Goal: Transaction & Acquisition: Book appointment/travel/reservation

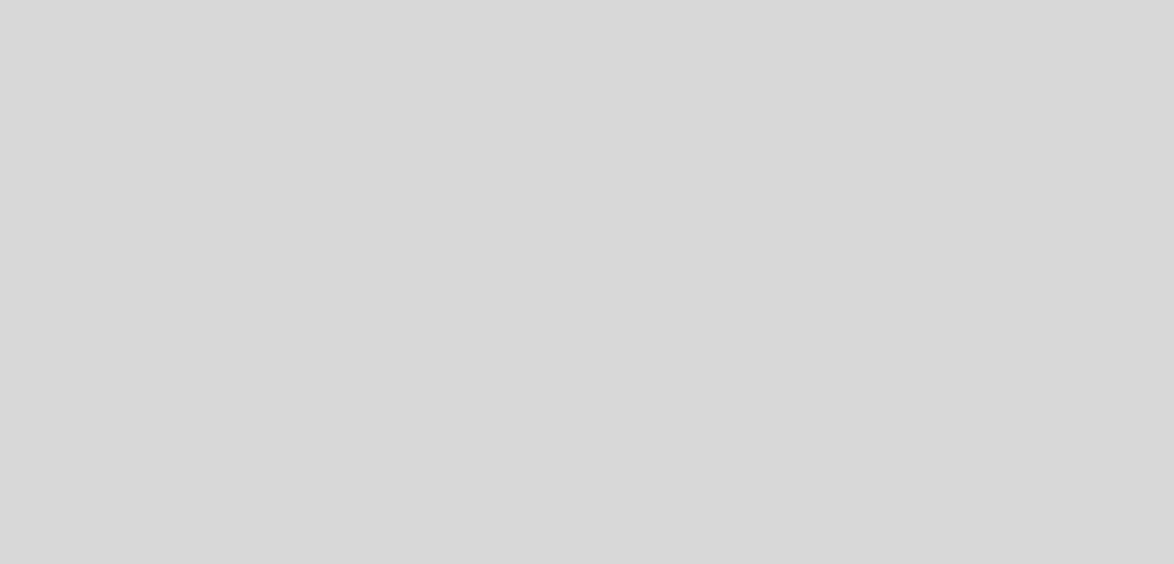
select select "es"
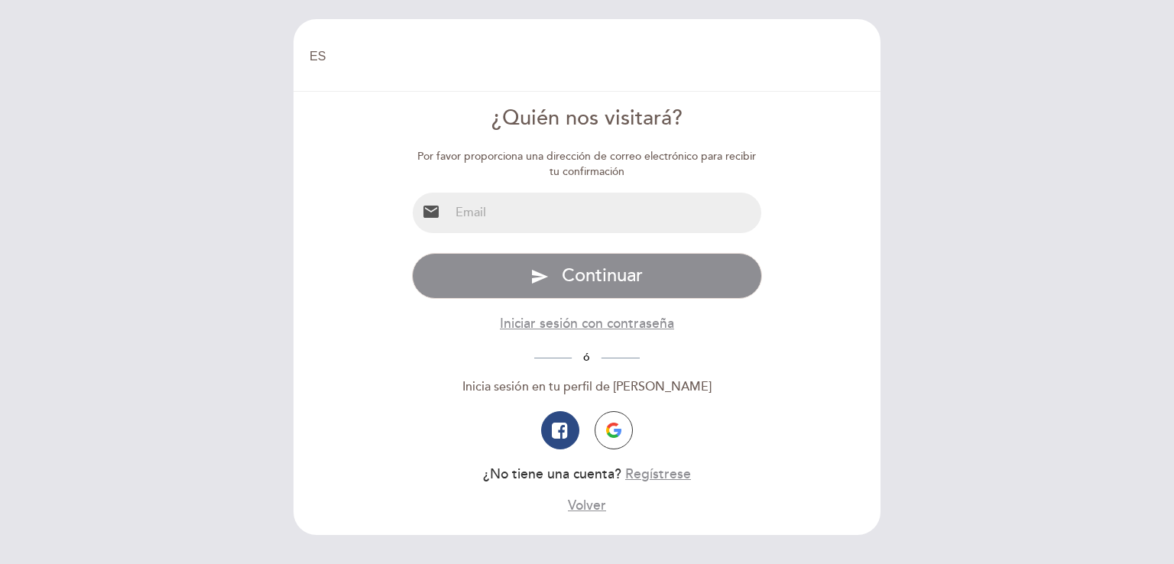
click at [493, 206] on input "email" at bounding box center [605, 213] width 313 height 41
type input "[EMAIL_ADDRESS][DOMAIN_NAME]"
click at [563, 251] on div "Por favor proporciona una dirección de correo electrónico para recibir tu confi…" at bounding box center [587, 332] width 351 height 366
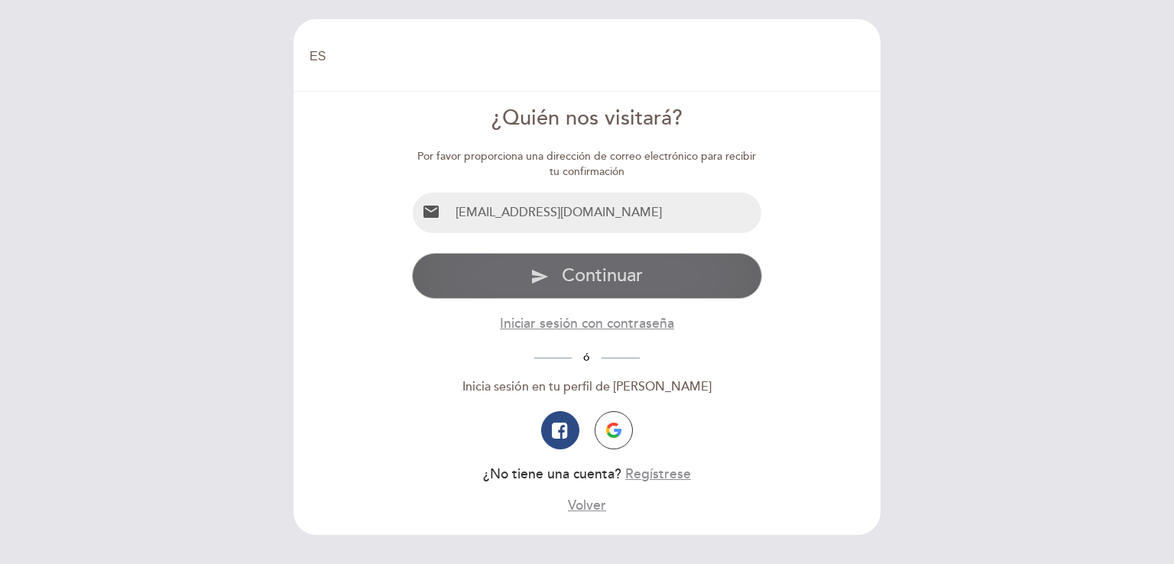
click at [562, 277] on span "Continuar" at bounding box center [602, 275] width 81 height 22
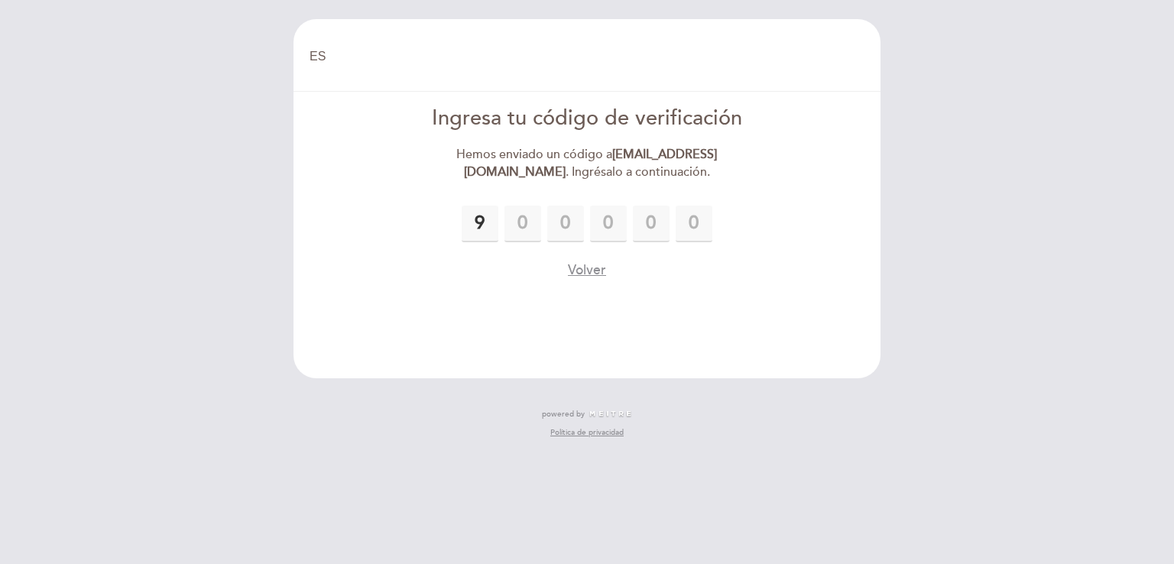
type input "9"
type input "7"
type input "8"
type input "0"
type input "9"
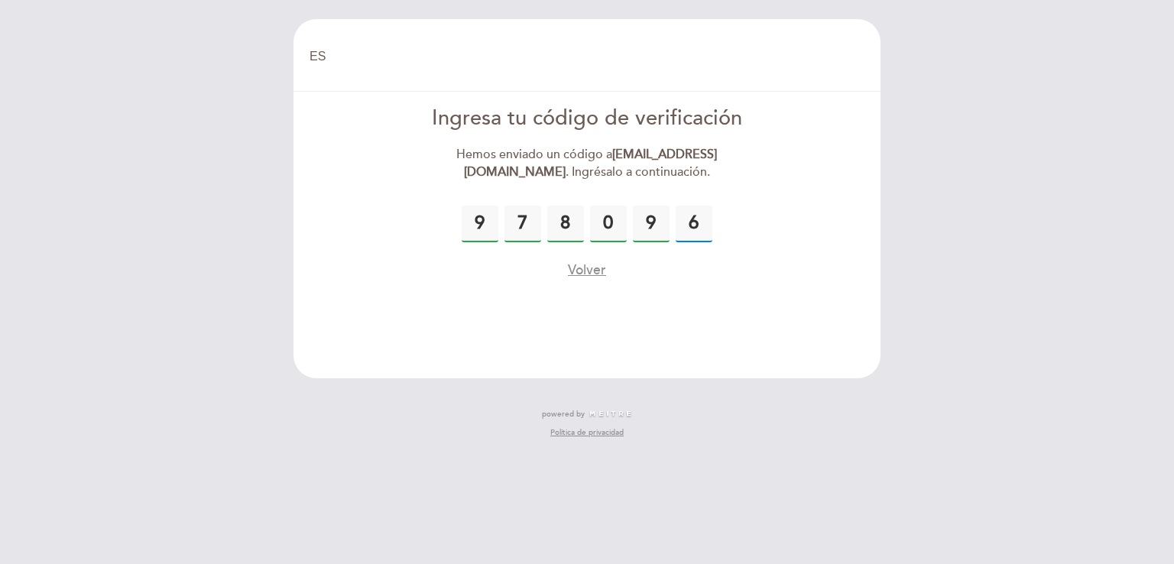
type input "6"
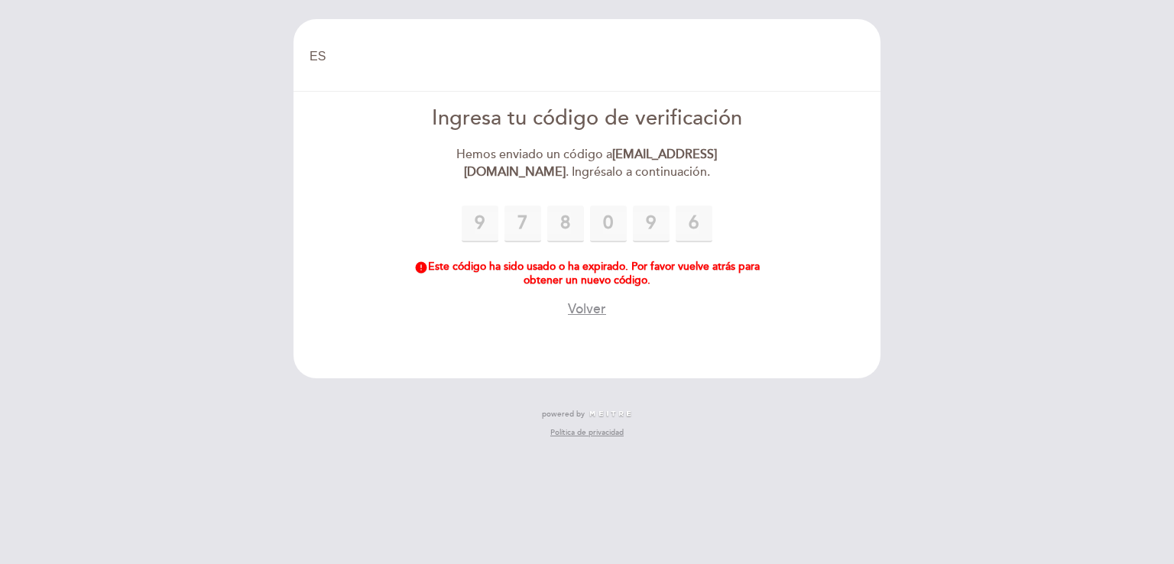
drag, startPoint x: 543, startPoint y: 228, endPoint x: 595, endPoint y: 249, distance: 55.9
click at [543, 228] on div "9 7 8 0 9 6" at bounding box center [587, 224] width 351 height 37
click at [566, 311] on div "Volver" at bounding box center [587, 309] width 351 height 19
click at [582, 310] on button "Volver" at bounding box center [587, 309] width 38 height 19
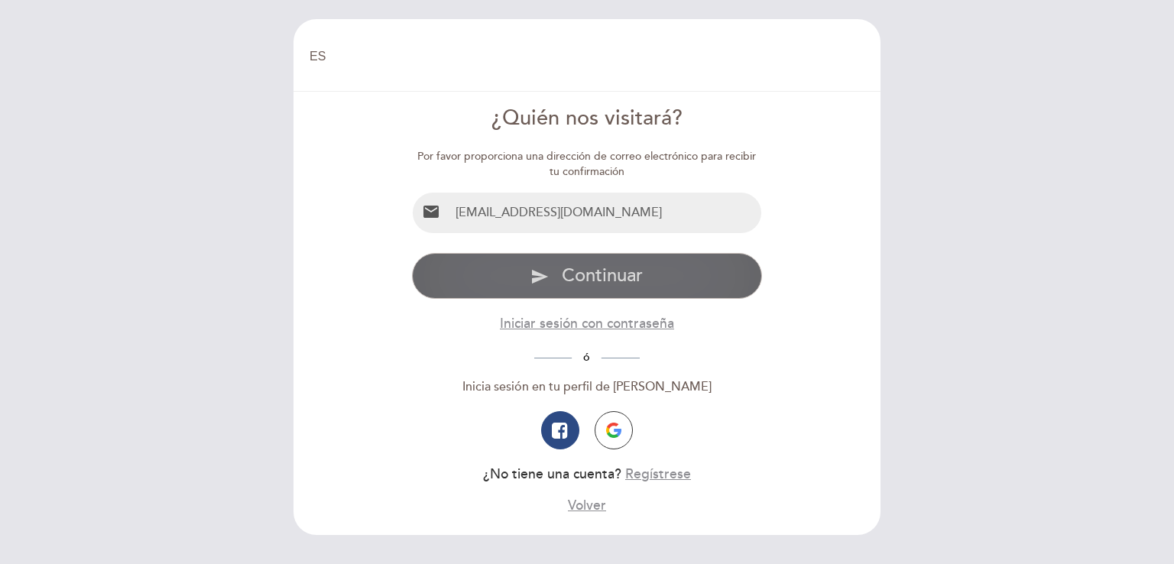
click at [600, 269] on span "Continuar" at bounding box center [602, 275] width 81 height 22
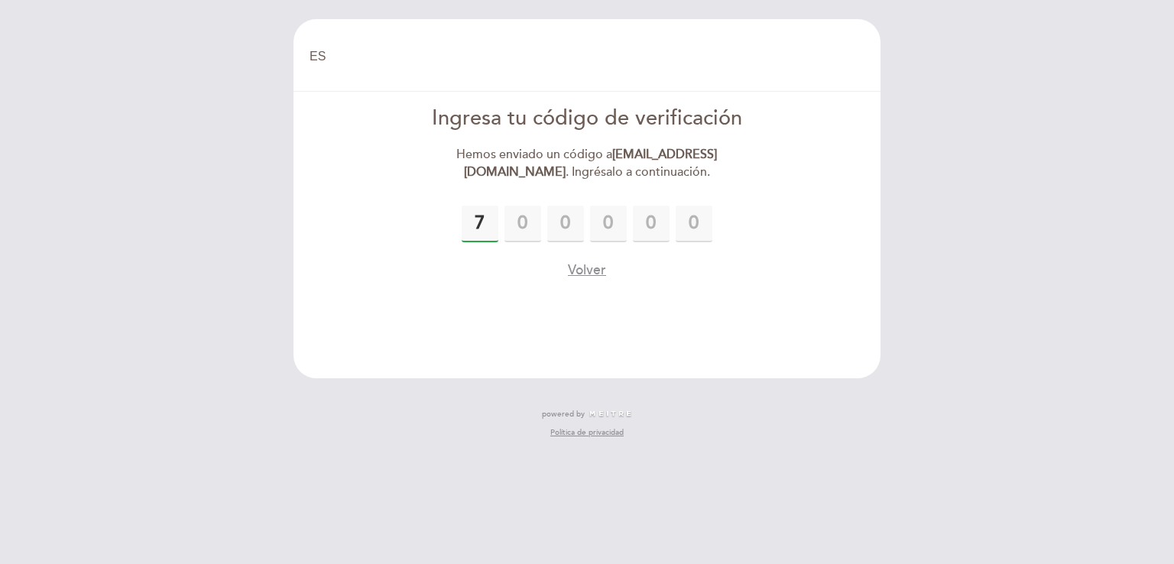
type input "7"
type input "9"
type input "6"
type input "9"
type input "2"
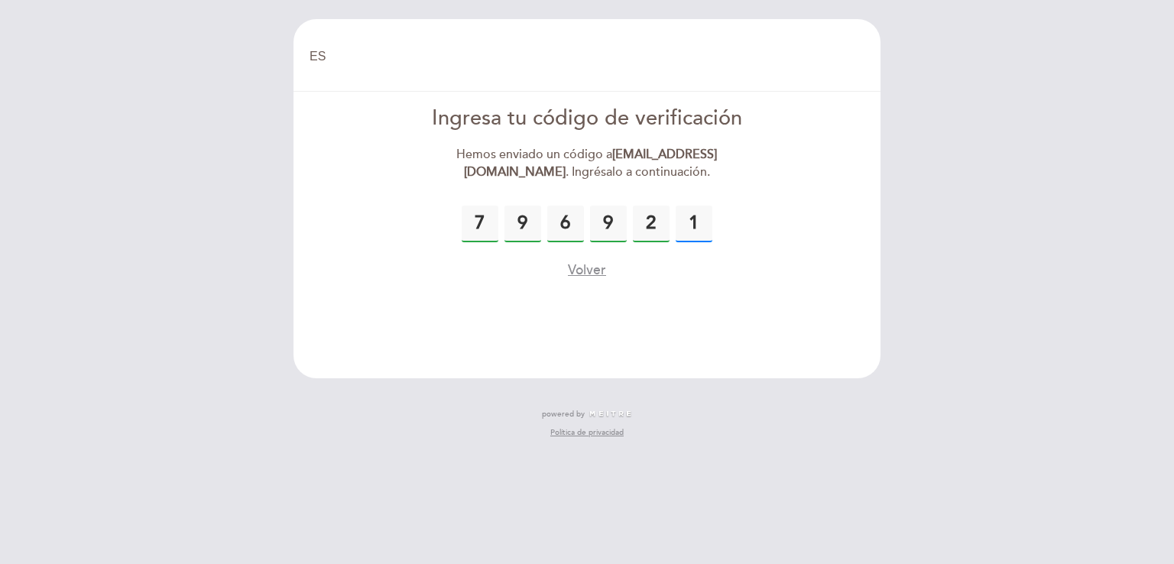
type input "1"
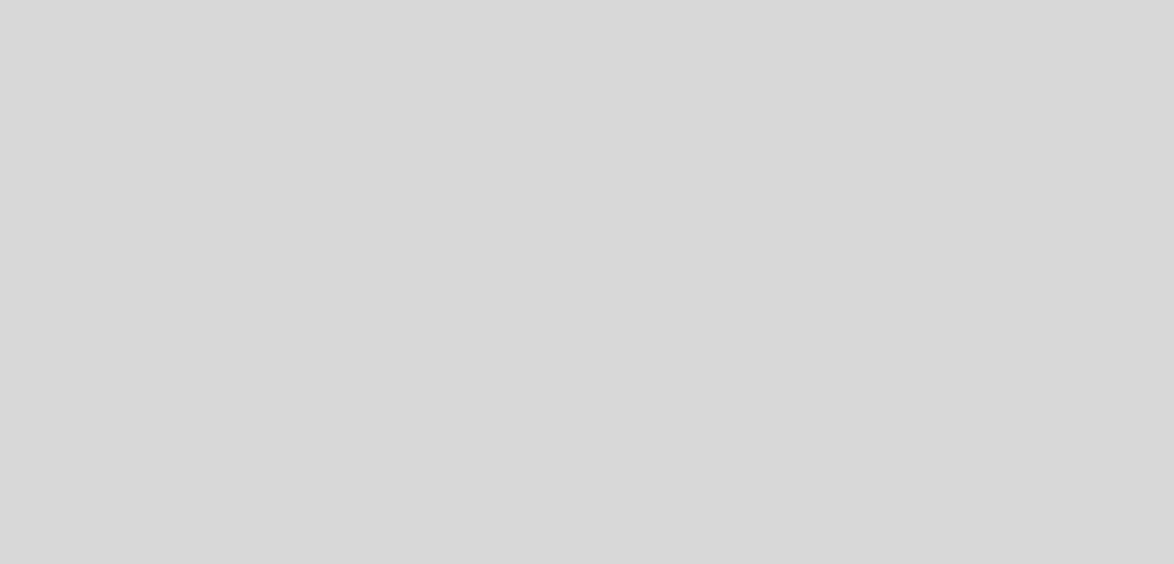
select select "es"
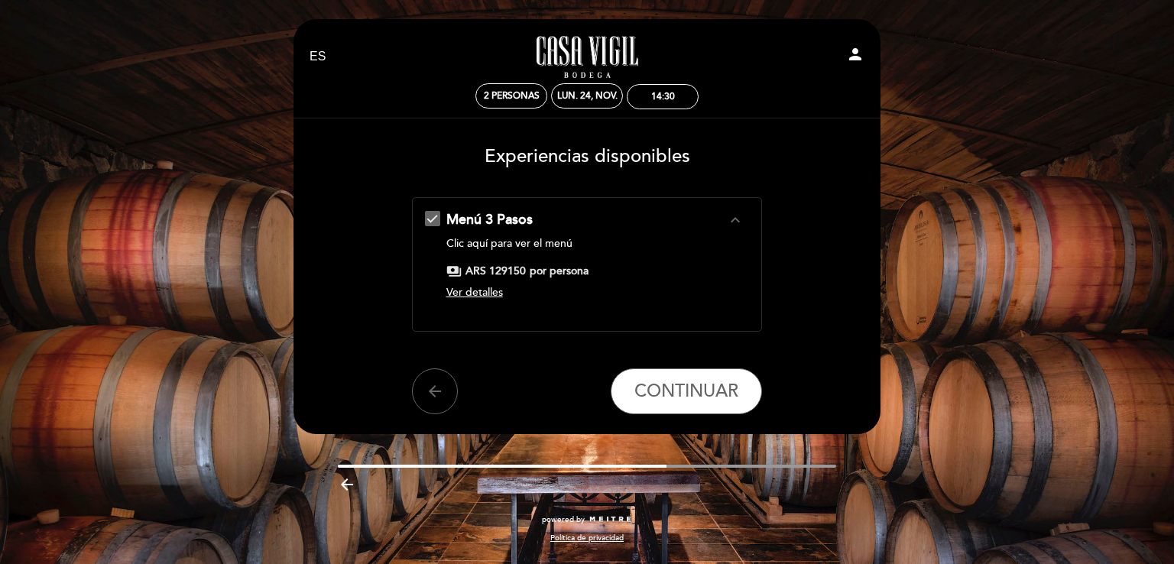
click at [482, 293] on span "Ver detalles" at bounding box center [474, 292] width 57 height 13
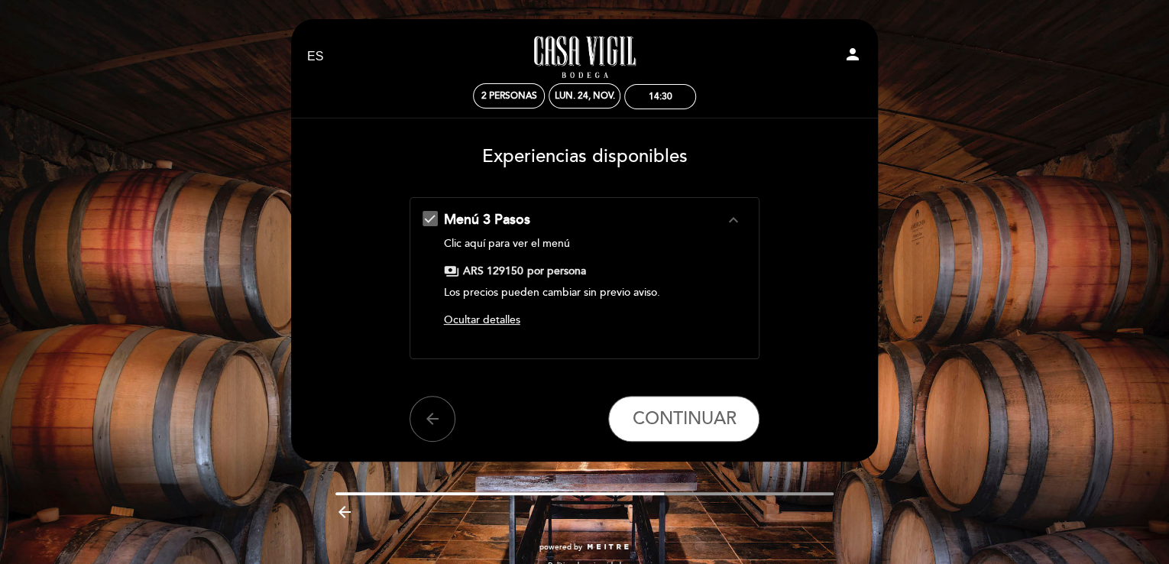
click at [512, 322] on span "Ocultar detalles" at bounding box center [482, 319] width 76 height 13
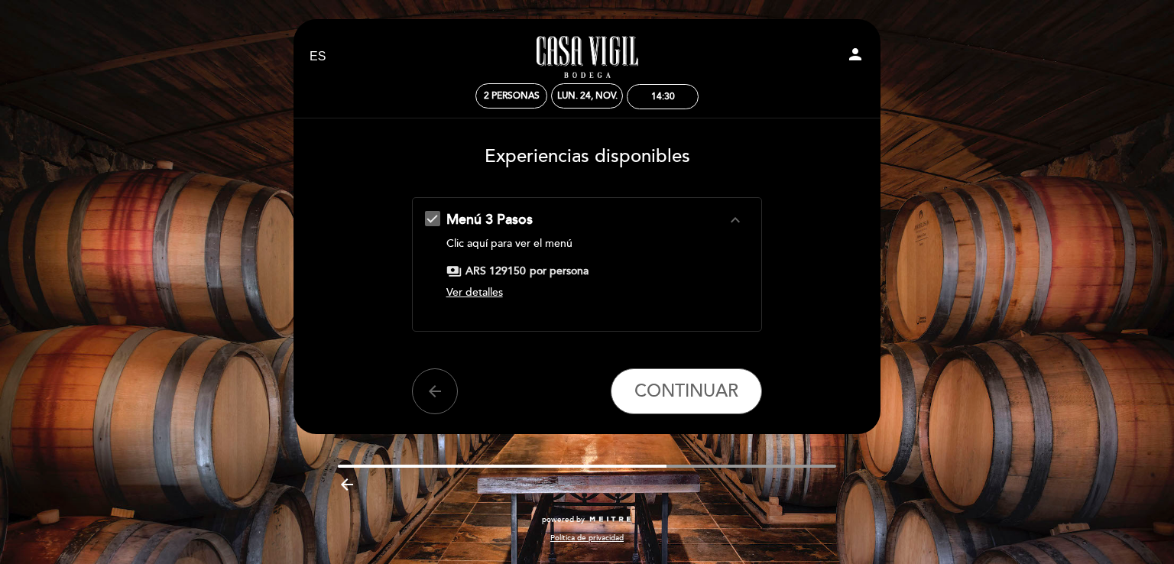
click at [518, 243] on link "Clic aquí para ver el menú" at bounding box center [509, 243] width 126 height 13
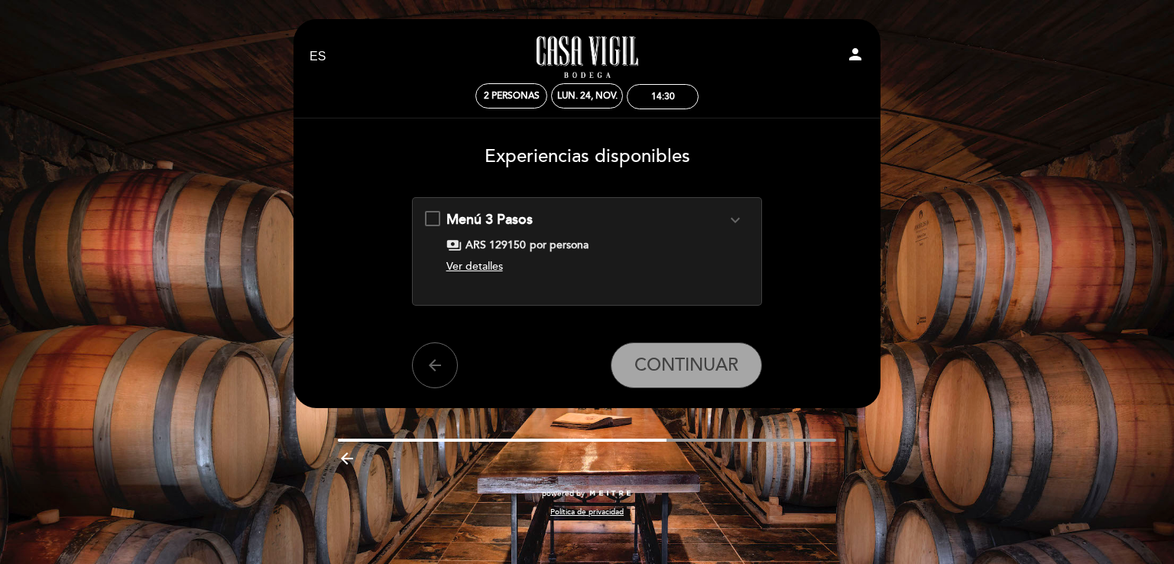
click at [437, 216] on div "Menú 3 Pasos expand_more Clic aquí para ver el menú payments ARS 129150 por per…" at bounding box center [587, 245] width 325 height 70
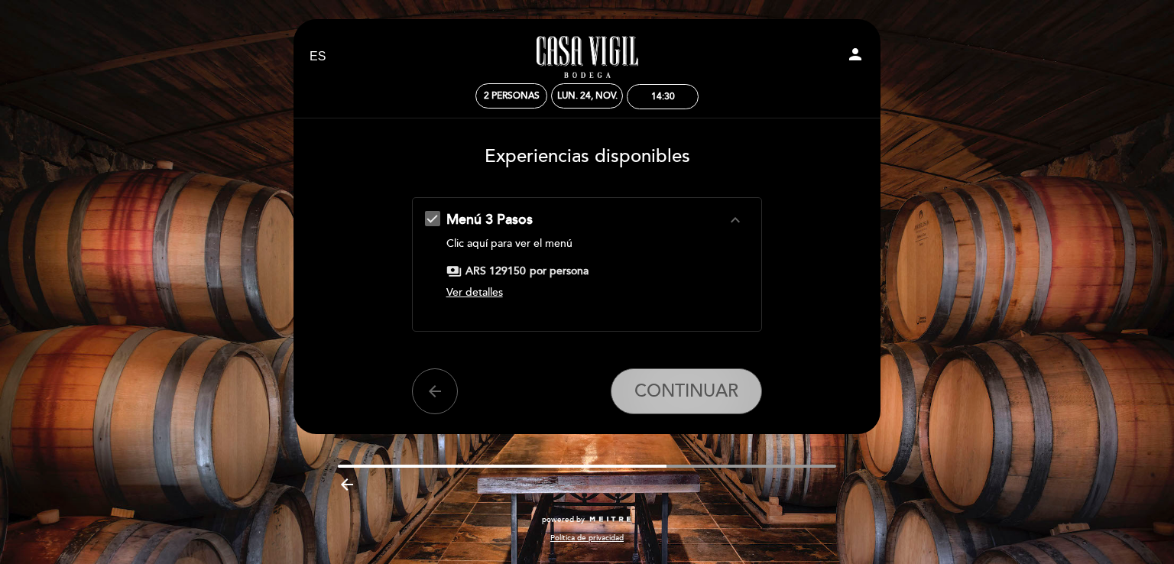
click at [712, 389] on span "CONTINUAR" at bounding box center [686, 391] width 104 height 21
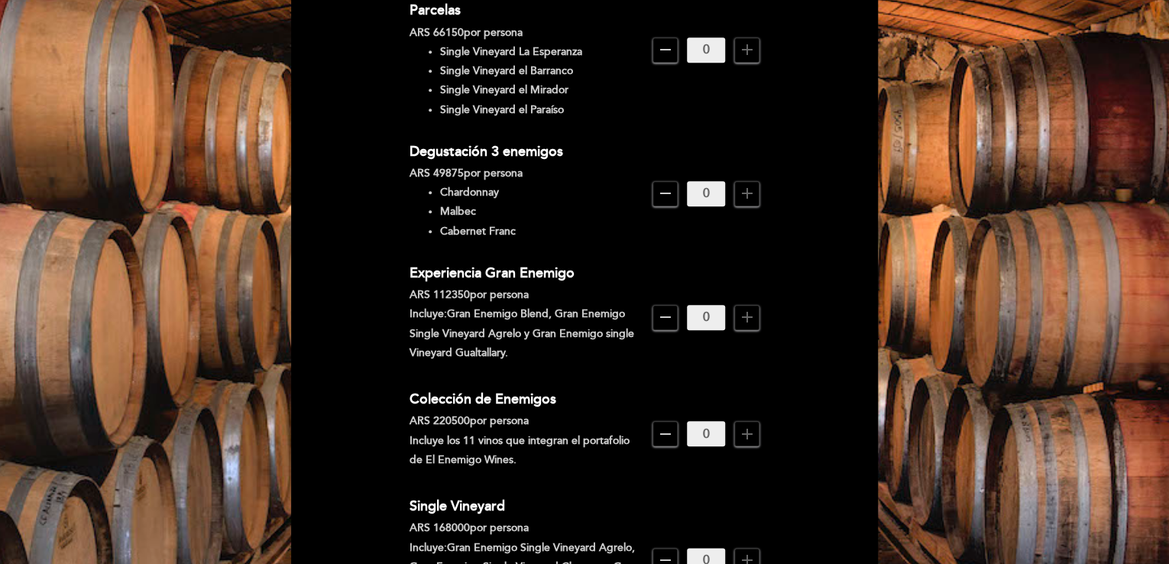
scroll to position [553, 0]
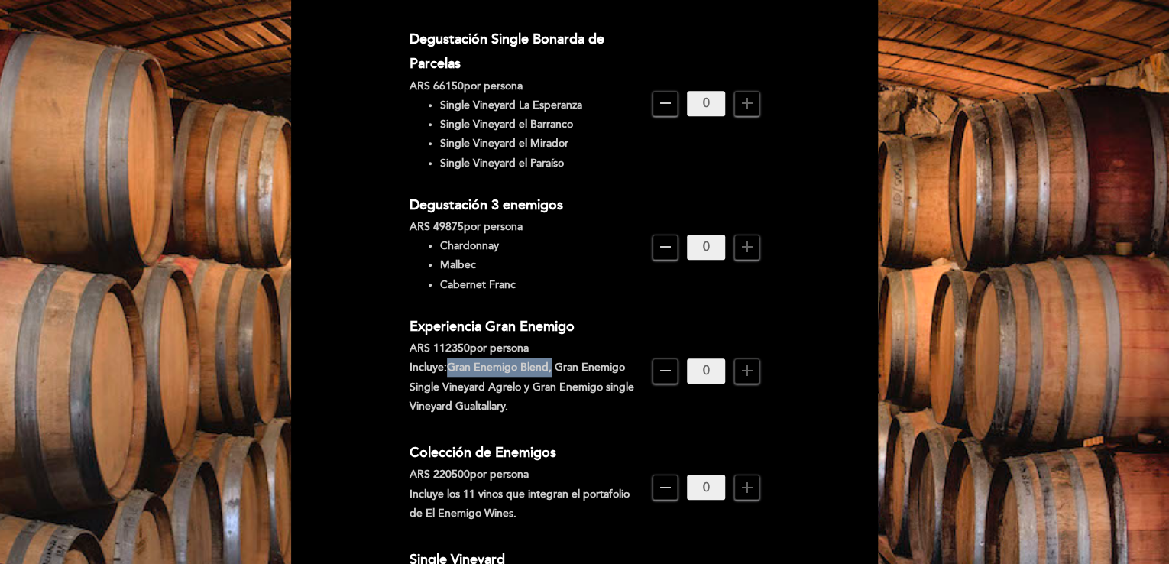
drag, startPoint x: 446, startPoint y: 353, endPoint x: 550, endPoint y: 355, distance: 104.0
click at [550, 358] on p "Incluye: Gran Enemigo Blend, Gran Enemigo Single Vineyard Agrelo y Gran Enemigo…" at bounding box center [526, 387] width 232 height 58
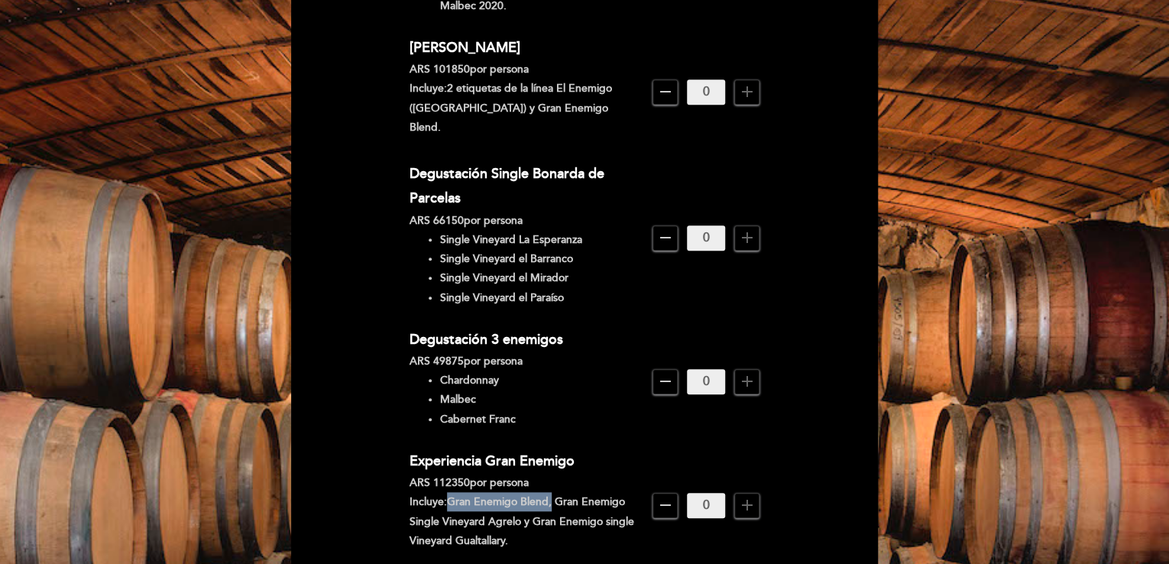
scroll to position [382, 0]
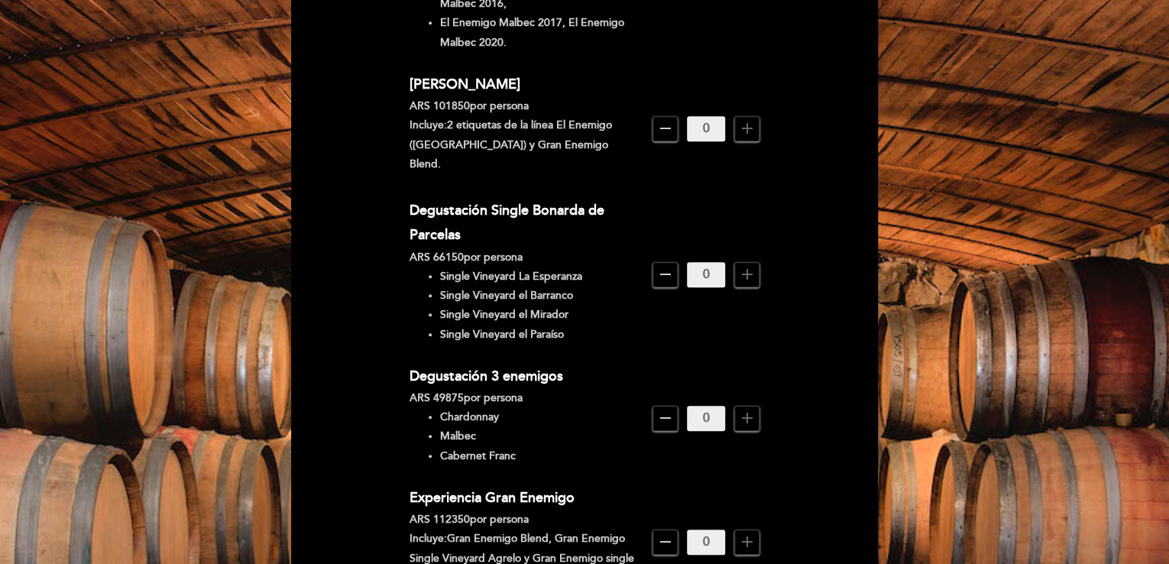
click at [749, 119] on icon "add" at bounding box center [747, 128] width 18 height 18
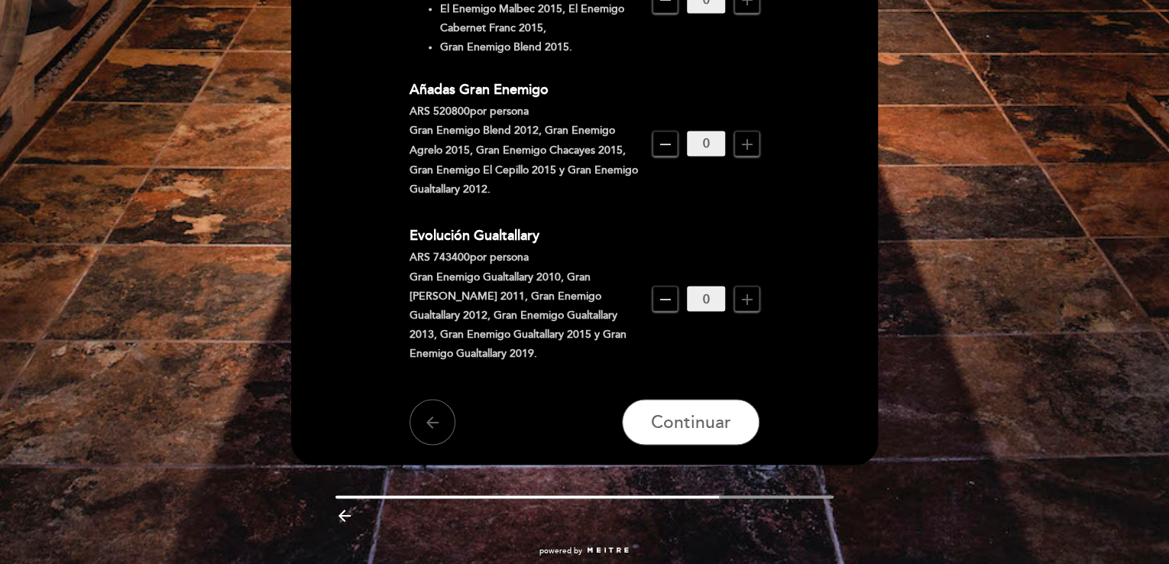
scroll to position [1317, 0]
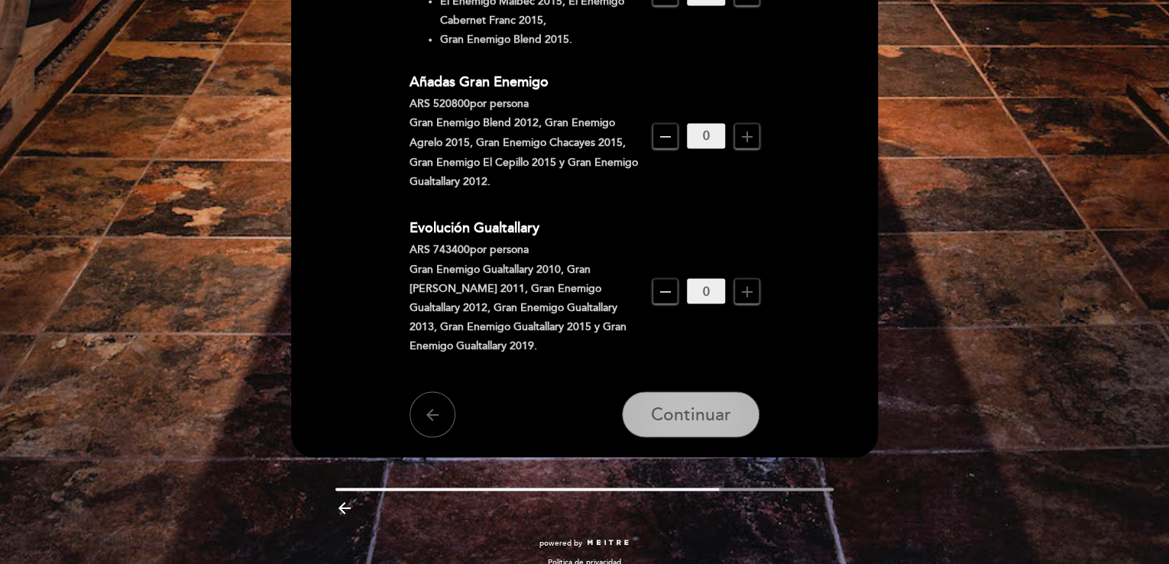
click at [679, 391] on button "Continuar" at bounding box center [691, 414] width 138 height 46
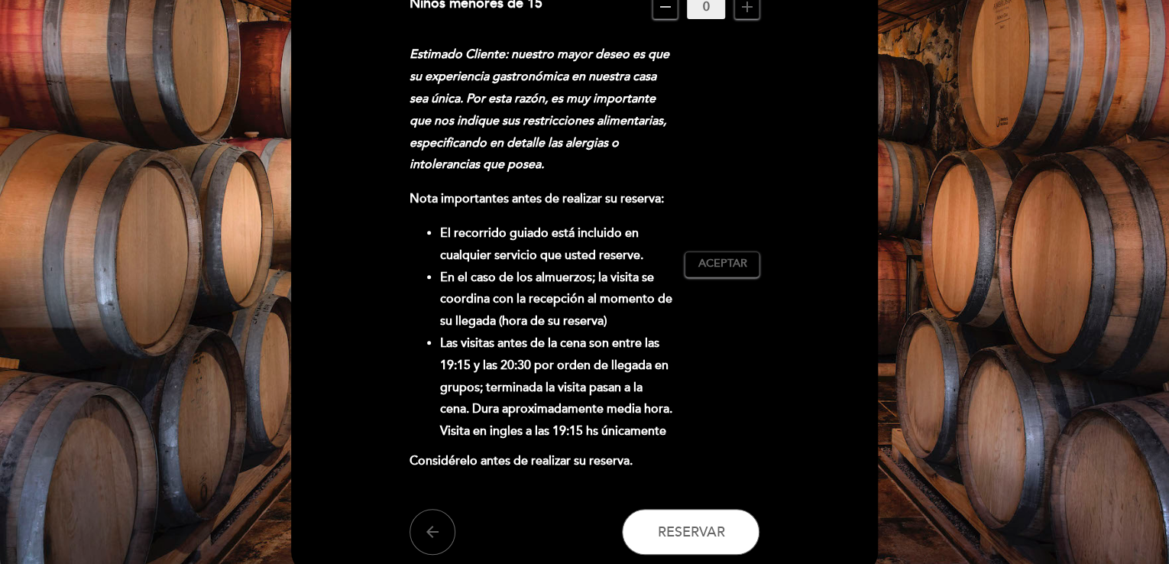
scroll to position [306, 0]
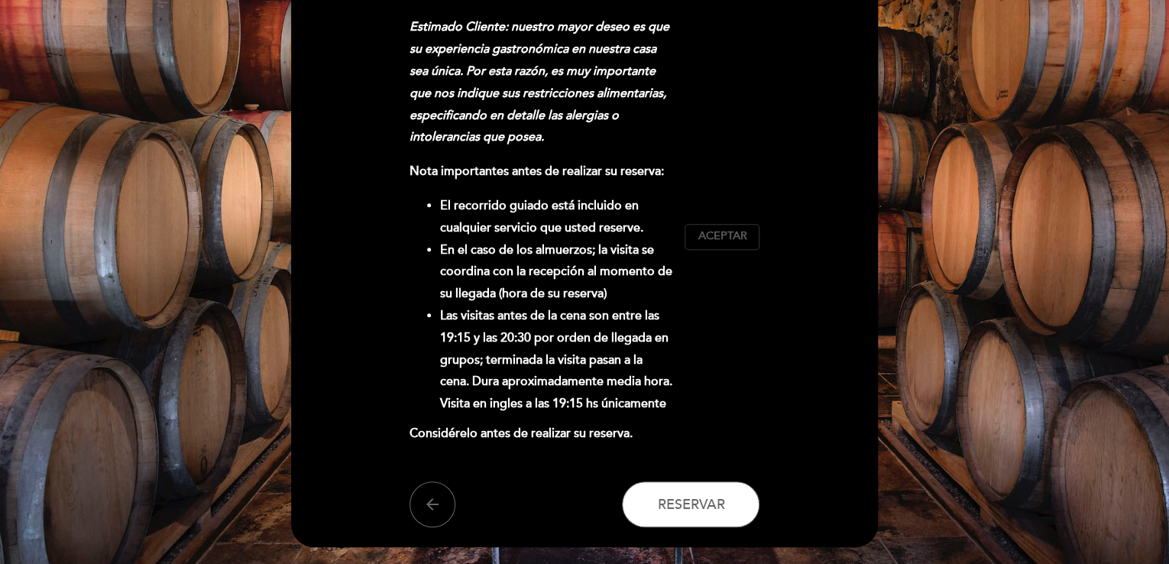
click at [742, 233] on span "Aceptar" at bounding box center [722, 236] width 49 height 16
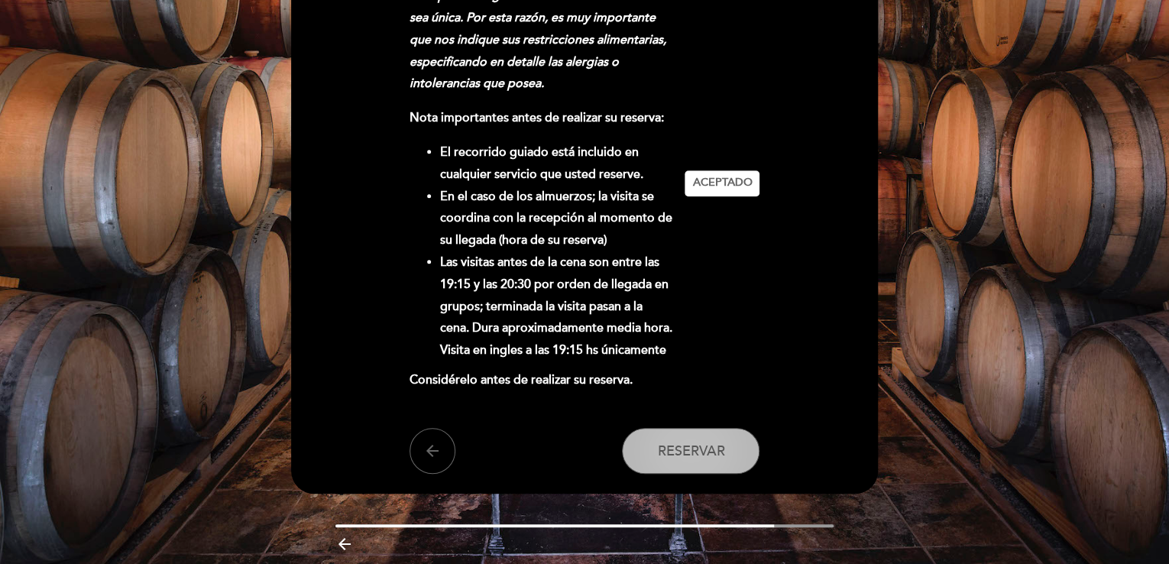
scroll to position [382, 0]
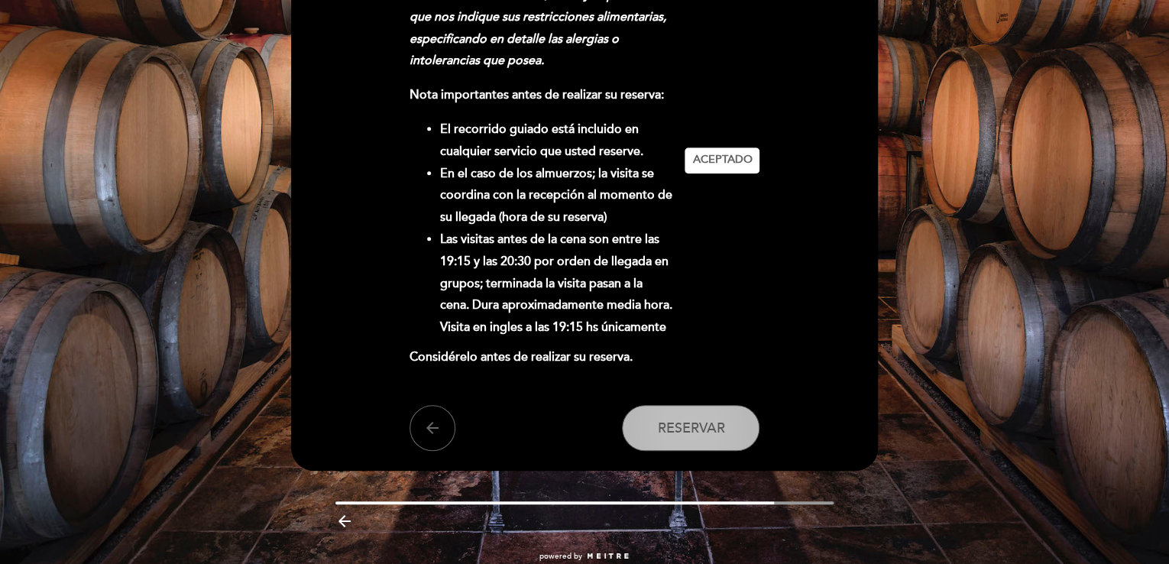
click at [731, 429] on button "Reservar" at bounding box center [691, 428] width 138 height 46
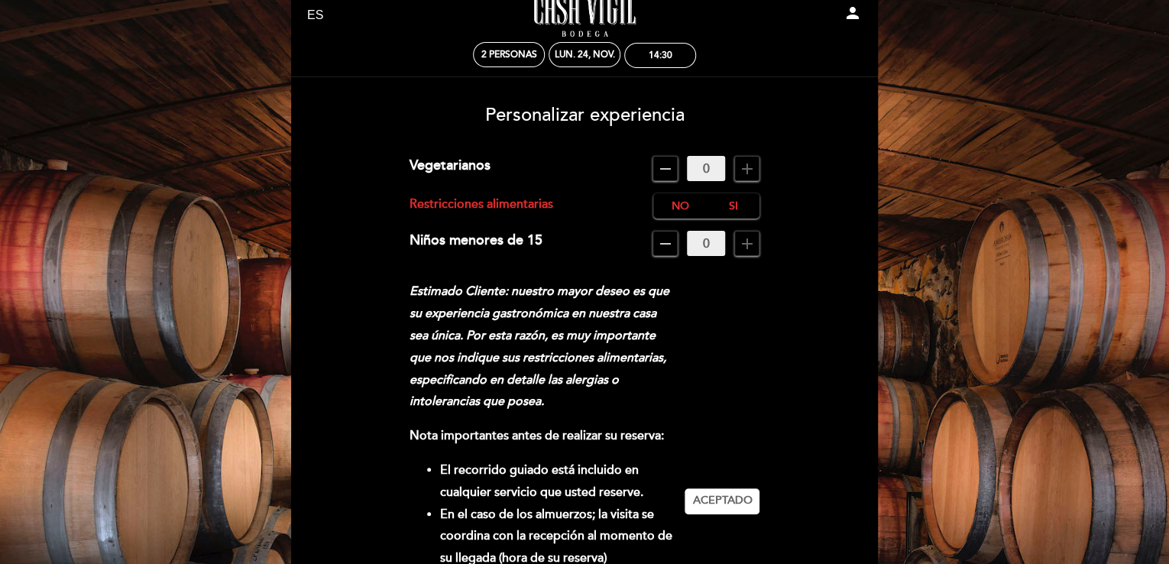
scroll to position [0, 0]
